Goal: Information Seeking & Learning: Understand process/instructions

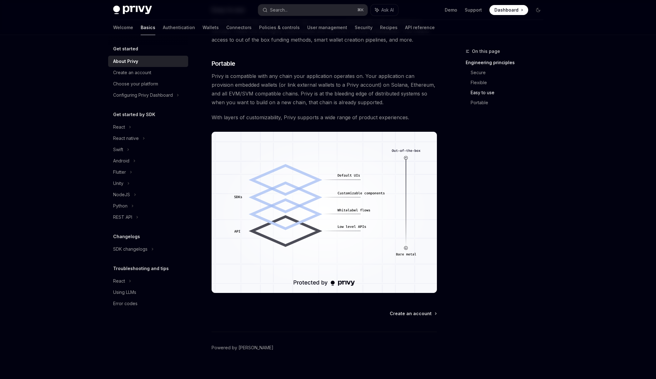
scroll to position [439, 0]
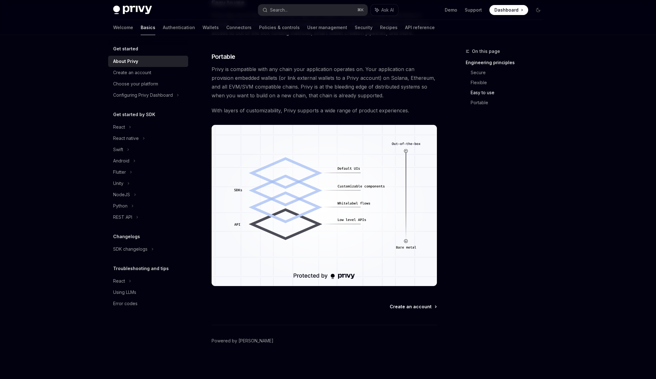
click at [418, 304] on span "Create an account" at bounding box center [411, 306] width 42 height 6
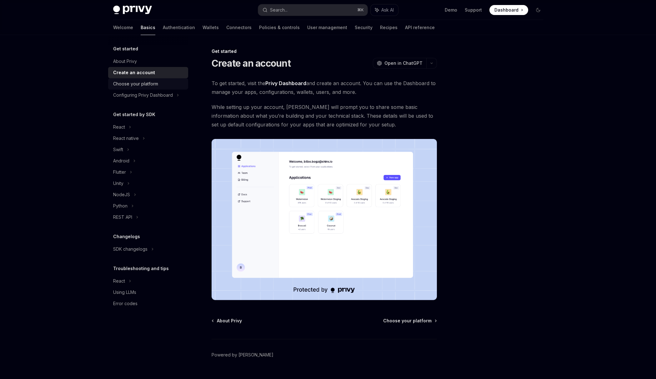
click at [153, 85] on div "Choose your platform" at bounding box center [135, 84] width 45 height 8
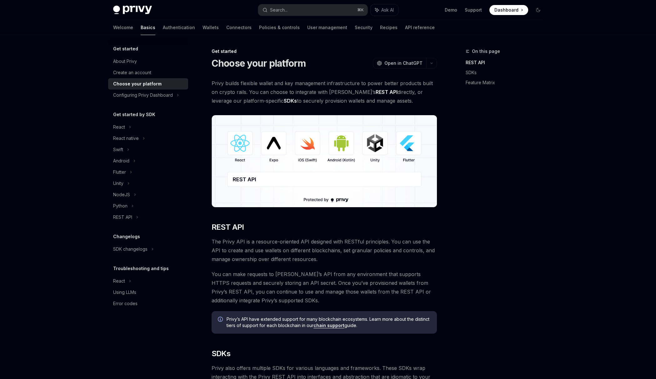
click at [415, 149] on img at bounding box center [324, 161] width 225 height 92
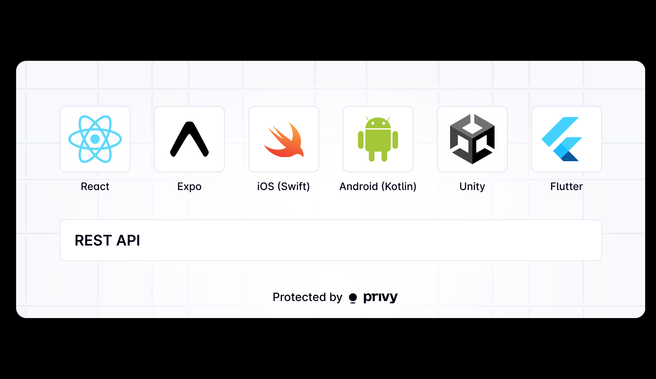
click at [417, 340] on div at bounding box center [328, 189] width 656 height 379
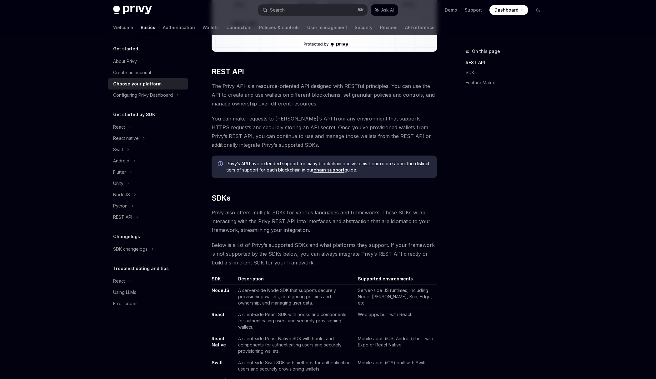
scroll to position [156, 0]
click at [161, 98] on div "Configuring Privy Dashboard" at bounding box center [143, 95] width 60 height 8
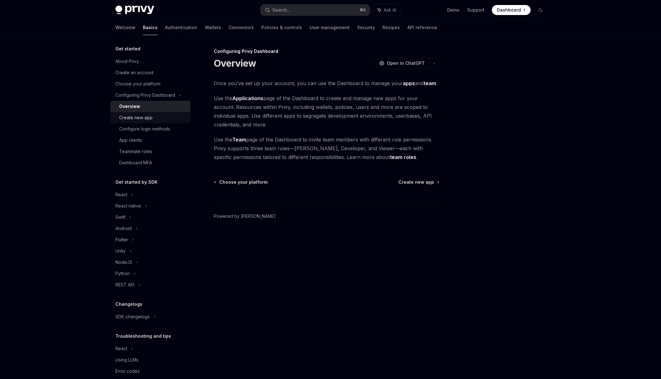
click at [156, 117] on div "Create new app" at bounding box center [153, 118] width 68 height 8
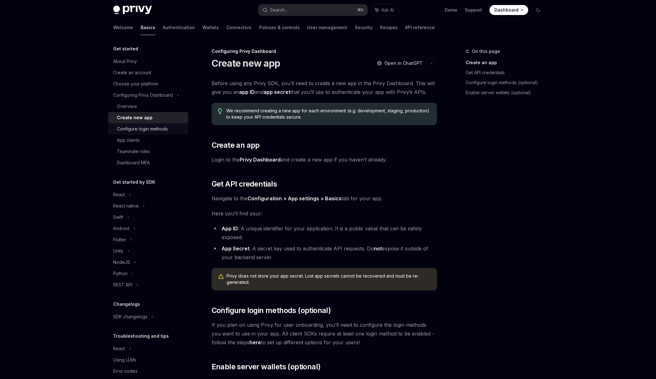
click at [154, 127] on div "Configure login methods" at bounding box center [142, 129] width 51 height 8
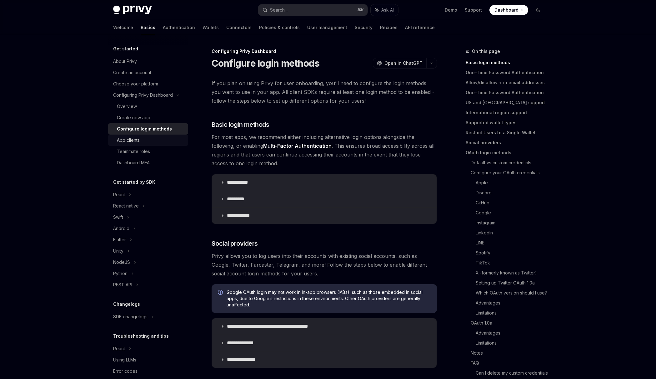
click at [149, 139] on div "App clients" at bounding box center [151, 140] width 68 height 8
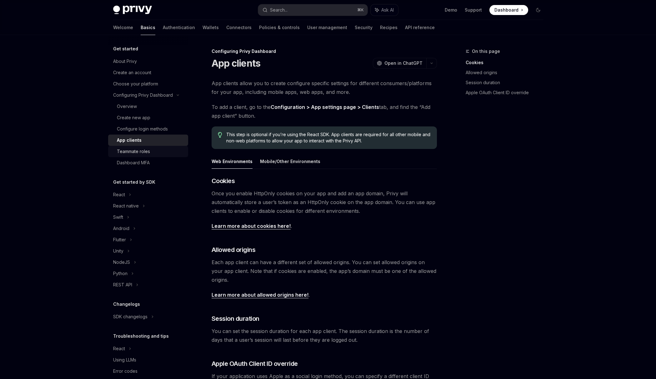
click at [149, 150] on div "Teammate roles" at bounding box center [133, 152] width 33 height 8
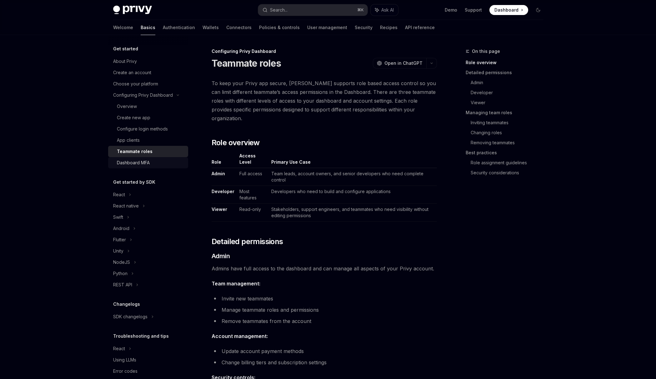
click at [152, 164] on div "Dashboard MFA" at bounding box center [151, 163] width 68 height 8
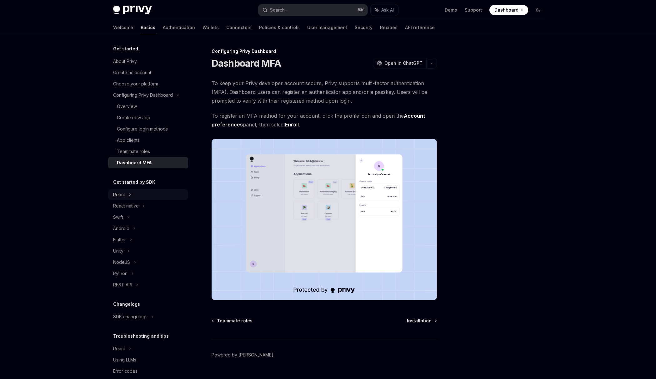
click at [131, 195] on div "React" at bounding box center [148, 194] width 80 height 11
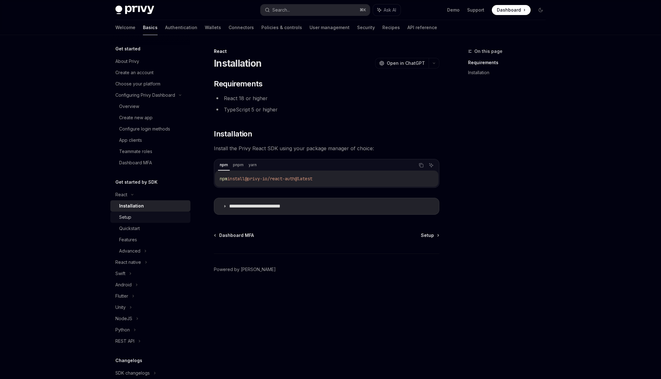
click at [132, 216] on div "Setup" at bounding box center [153, 217] width 68 height 8
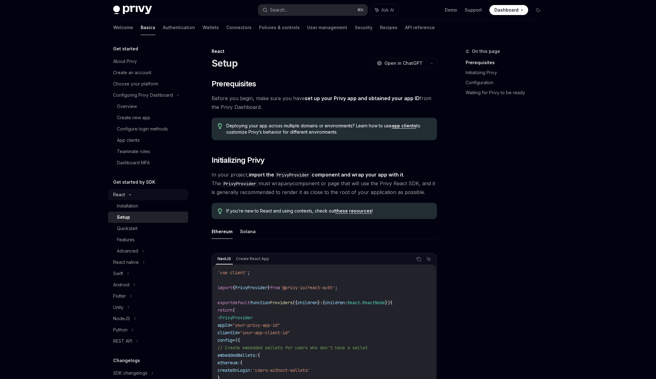
click at [135, 194] on div "React" at bounding box center [148, 194] width 80 height 11
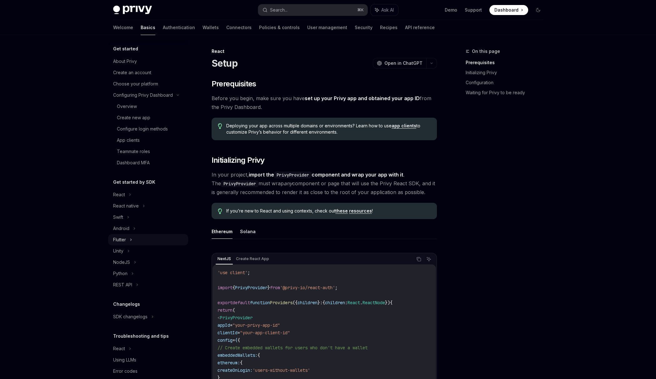
click at [127, 237] on div "Flutter" at bounding box center [148, 239] width 80 height 11
click at [129, 251] on div "Installation" at bounding box center [127, 251] width 21 height 8
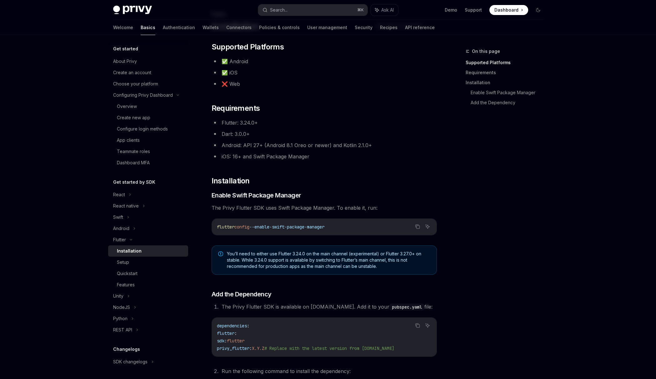
scroll to position [37, 0]
click at [419, 229] on button "Copy the contents from the code block" at bounding box center [418, 226] width 8 height 8
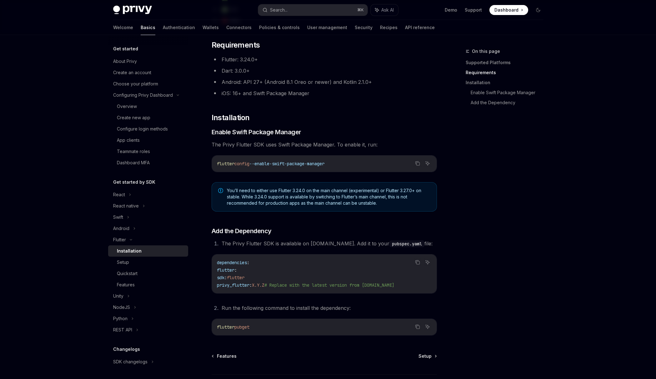
scroll to position [101, 0]
click at [247, 282] on span "privy_flutter" at bounding box center [233, 284] width 33 height 6
copy span "privy_flutter"
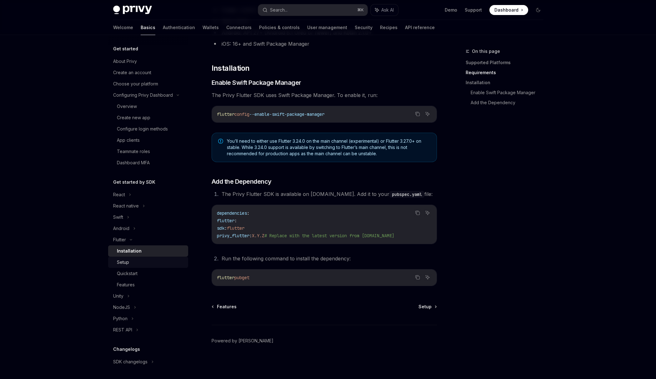
click at [139, 264] on div "Setup" at bounding box center [151, 262] width 68 height 8
type textarea "*"
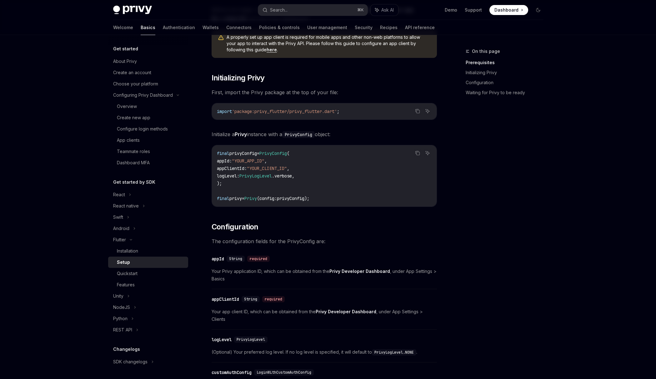
scroll to position [43, 0]
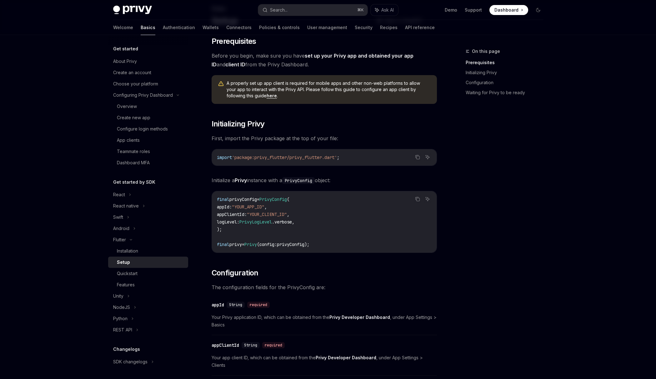
drag, startPoint x: 352, startPoint y: 246, endPoint x: 212, endPoint y: 192, distance: 150.3
copy code "final privyConfig = PrivyConfig ( appId : "YOUR_APP_ID" , appClientId : "YOUR_C…"
click at [407, 239] on code "final privyConfig = PrivyConfig ( appId : "YOUR_APP_ID" , appClientId : "YOUR_C…" at bounding box center [324, 221] width 215 height 53
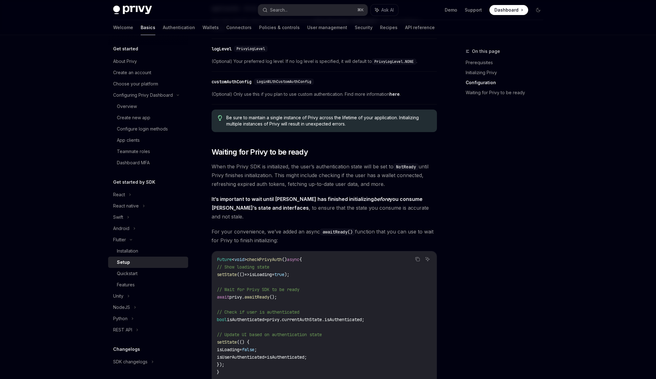
scroll to position [380, 0]
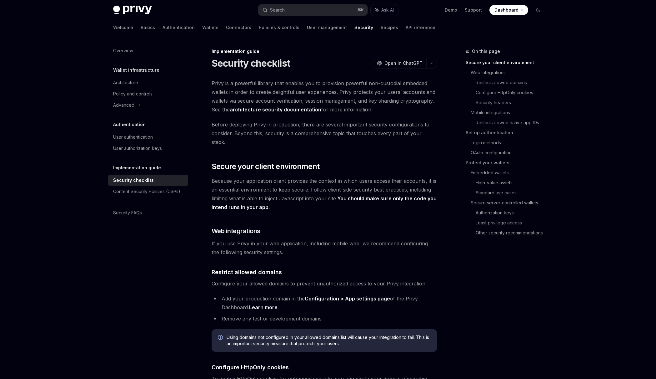
type textarea "*"
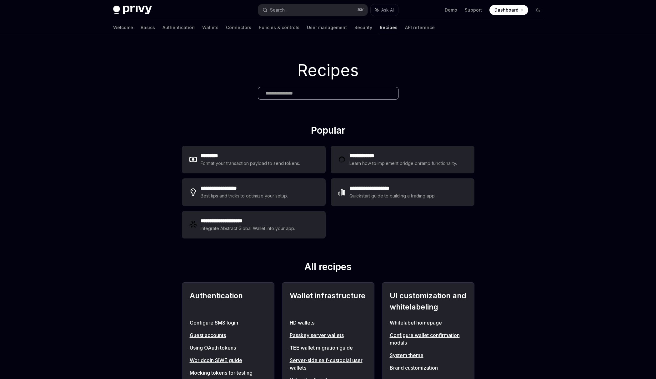
click at [552, 98] on div "Recipes" at bounding box center [328, 79] width 656 height 89
type textarea "*"
